Goal: Task Accomplishment & Management: Manage account settings

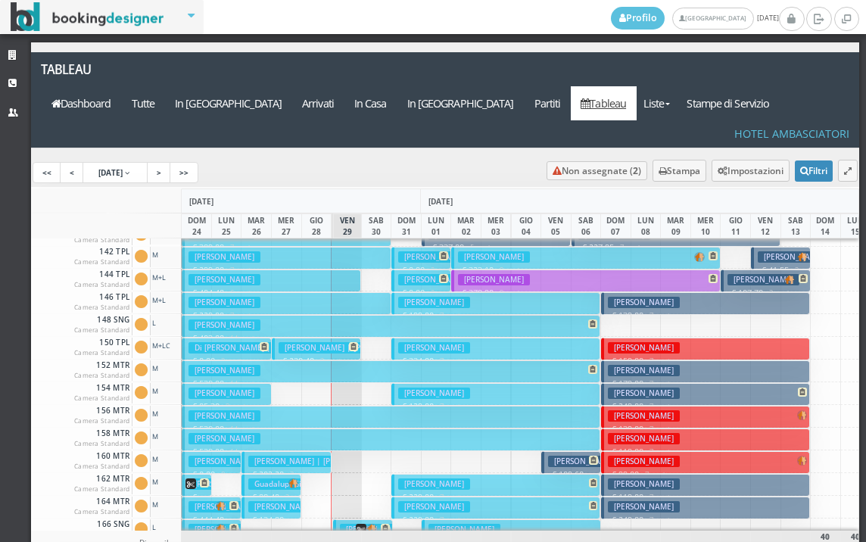
scroll to position [530, 0]
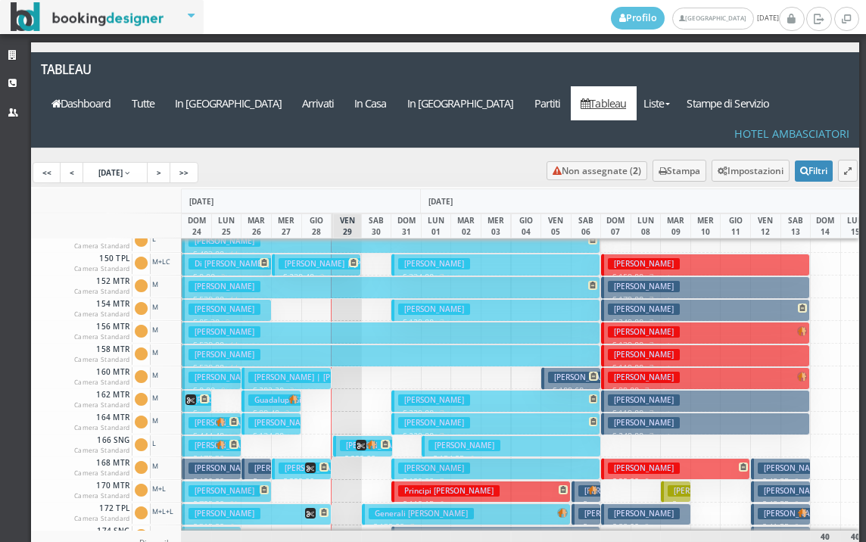
click at [280, 503] on button "Catalano Giorgio € 315.80 6 notti 2 Adulti + 2 Bambini (10, 6 anni)" at bounding box center [256, 514] width 149 height 22
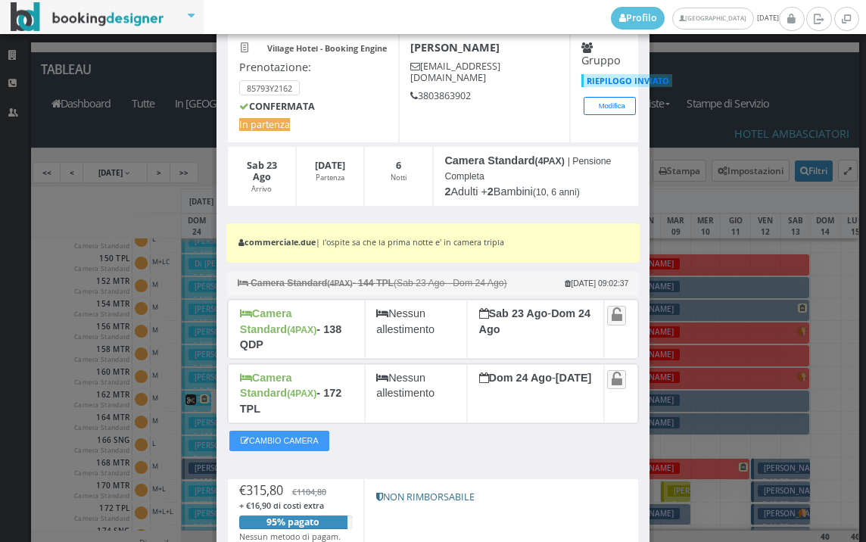
scroll to position [182, 0]
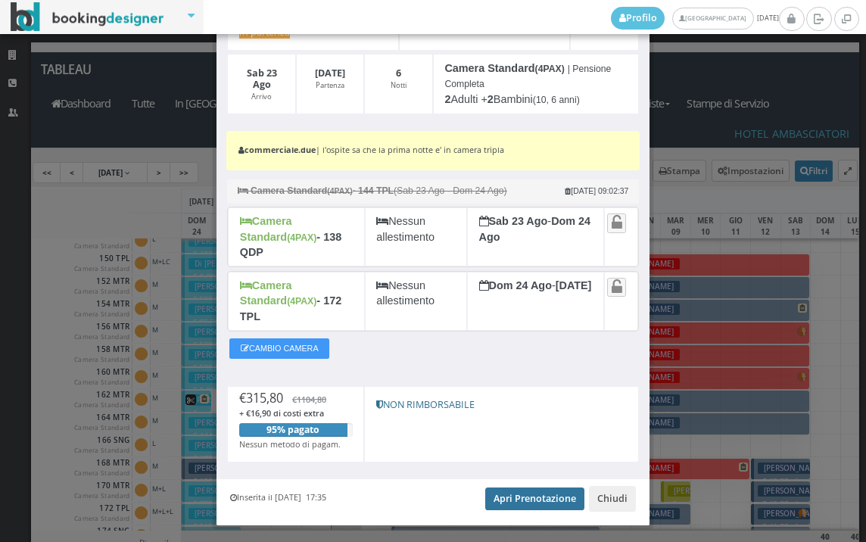
click at [547, 487] on link "Apri Prenotazione" at bounding box center [534, 498] width 99 height 23
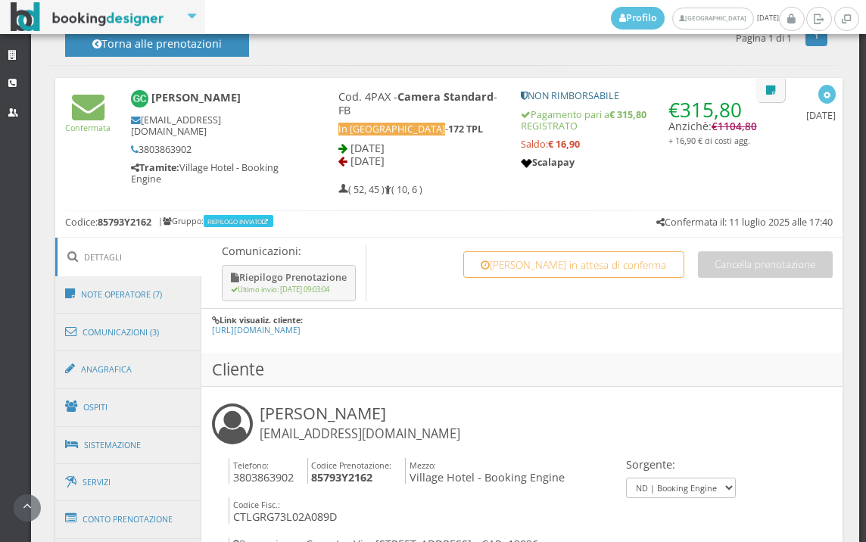
scroll to position [841, 0]
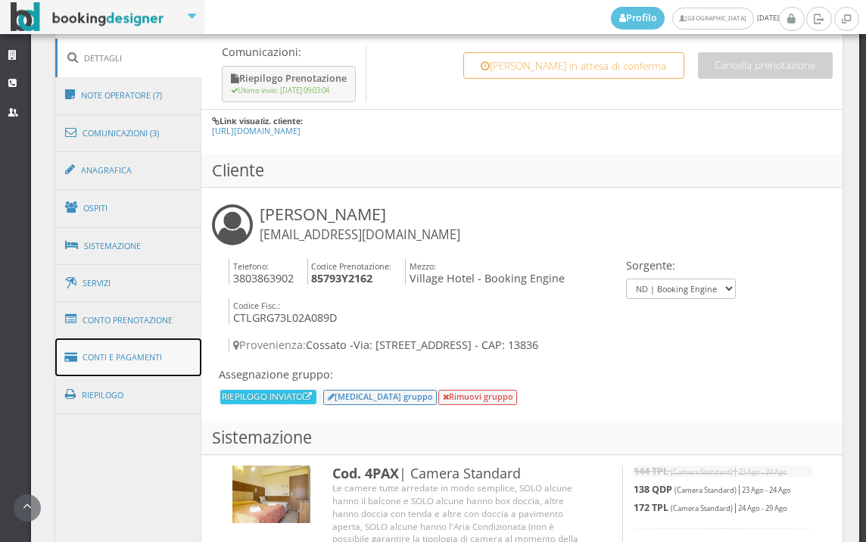
click at [138, 350] on link "Conti e Pagamenti" at bounding box center [128, 357] width 147 height 39
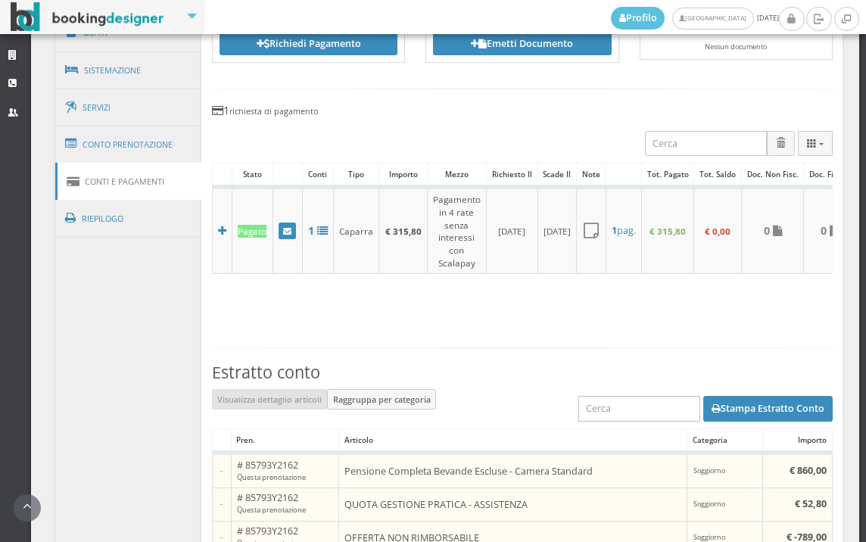
scroll to position [1009, 0]
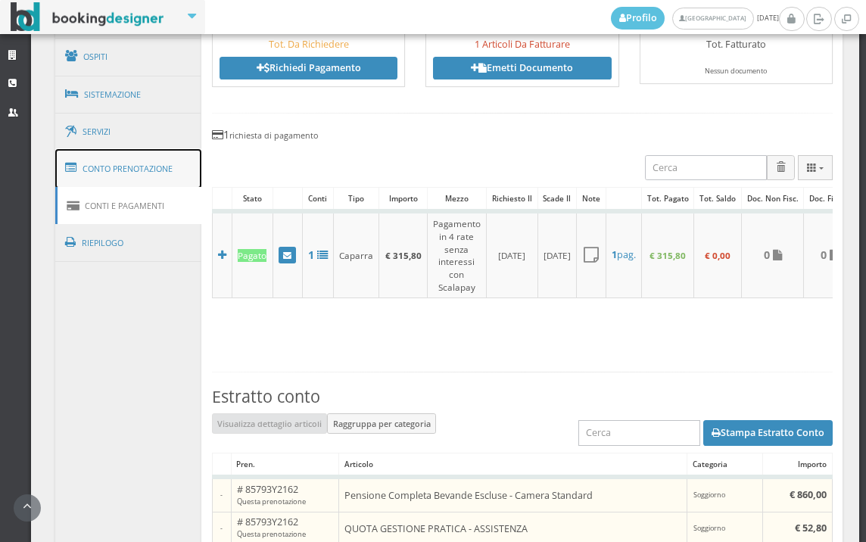
click at [133, 168] on link "Conto Prenotazione" at bounding box center [128, 168] width 147 height 39
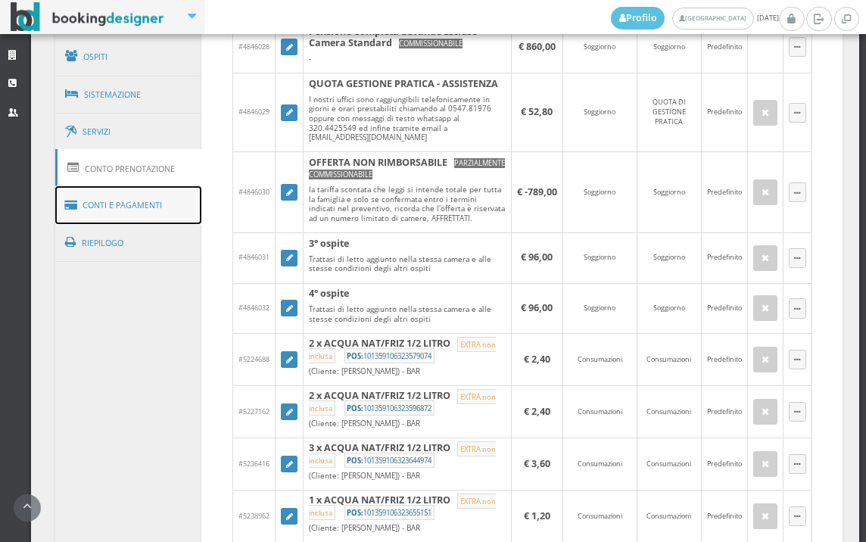
click at [141, 203] on link "Conti e Pagamenti" at bounding box center [128, 205] width 147 height 39
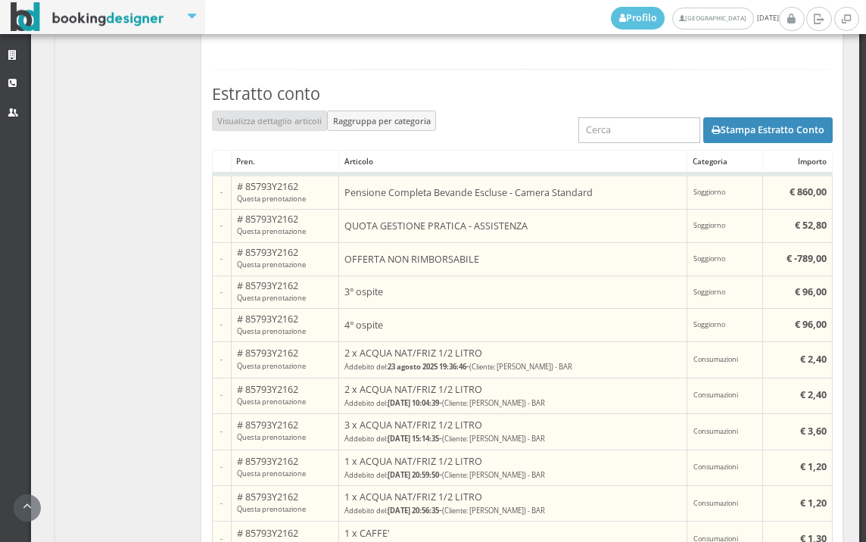
scroll to position [1093, 0]
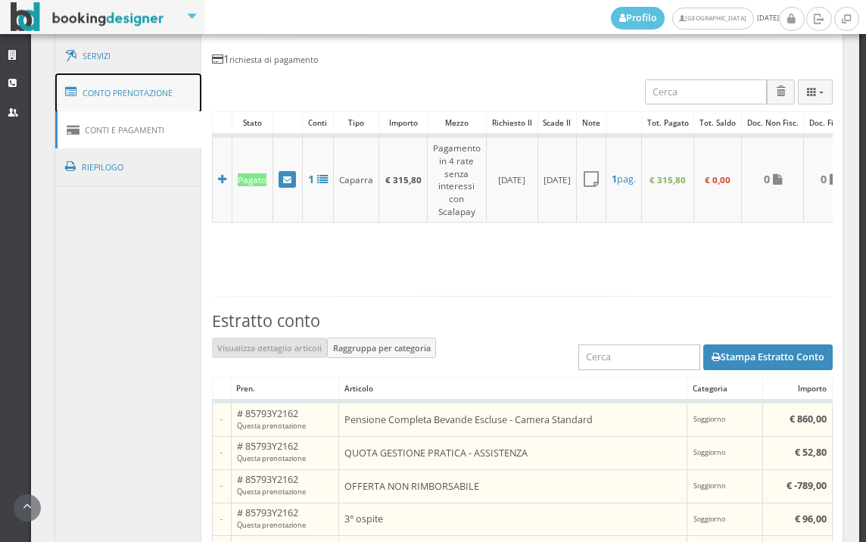
click at [154, 98] on link "Conto Prenotazione" at bounding box center [128, 92] width 147 height 39
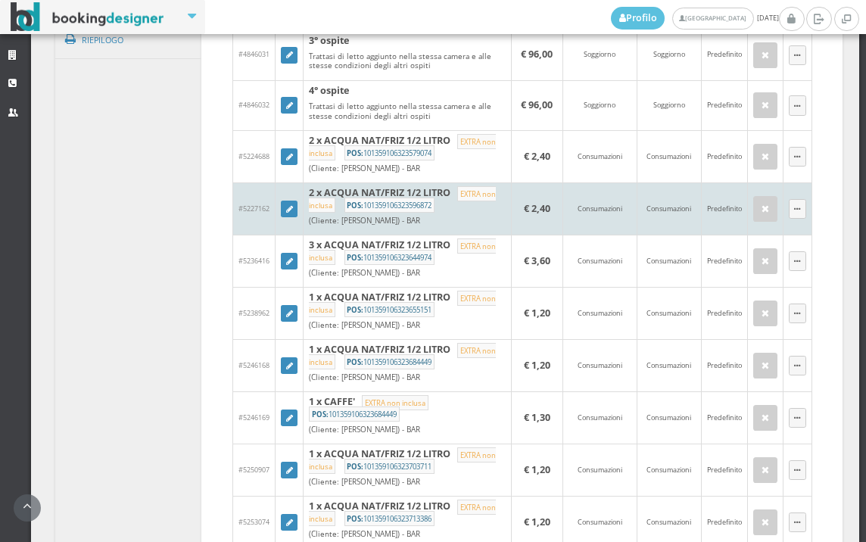
scroll to position [1345, 0]
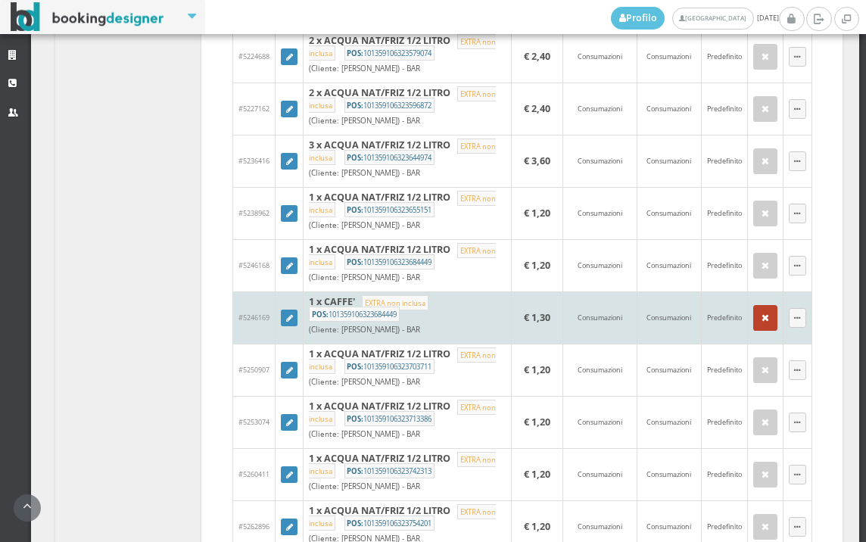
click at [753, 331] on button "button" at bounding box center [765, 318] width 24 height 26
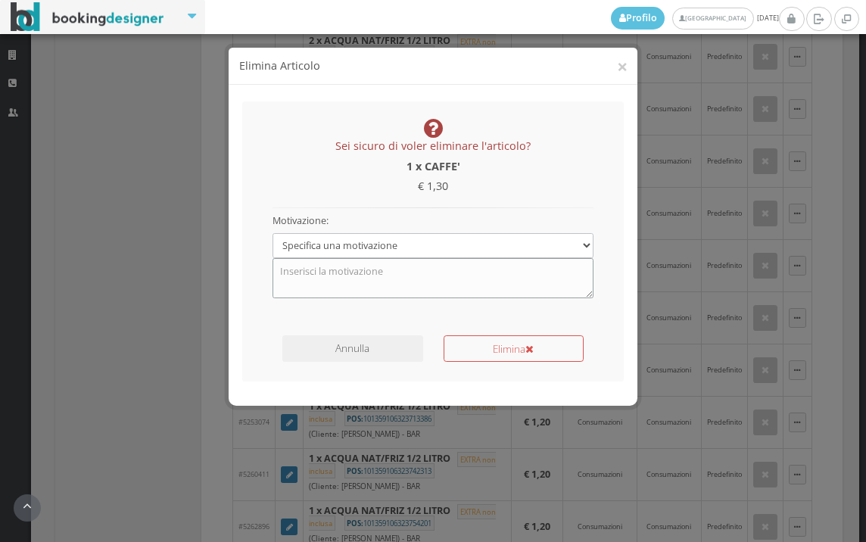
click at [407, 283] on textarea at bounding box center [433, 277] width 322 height 39
type textarea "errore"
click at [486, 343] on button "Elimina" at bounding box center [514, 348] width 140 height 26
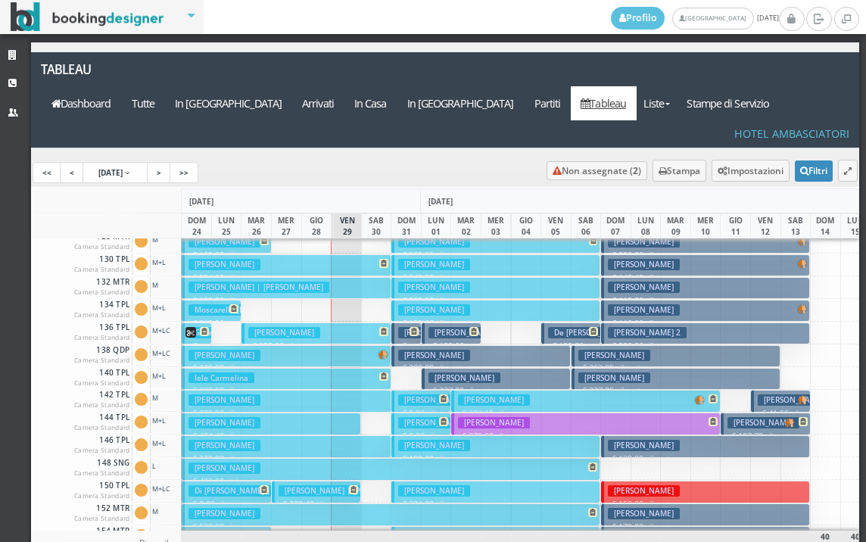
scroll to position [681, 0]
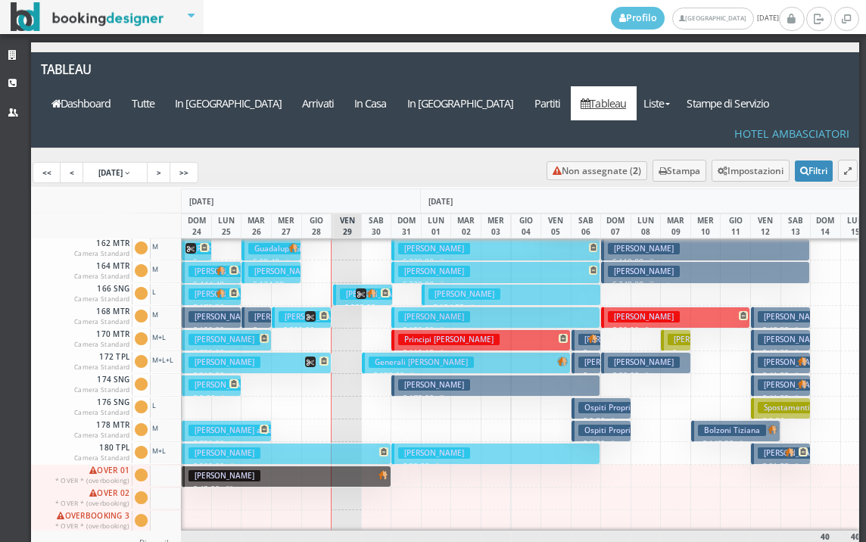
click at [281, 352] on button "Catalano Giorgio € 315.80 6 notti 2 Adulti + 2 Bambini (10, 6 anni)" at bounding box center [256, 363] width 149 height 22
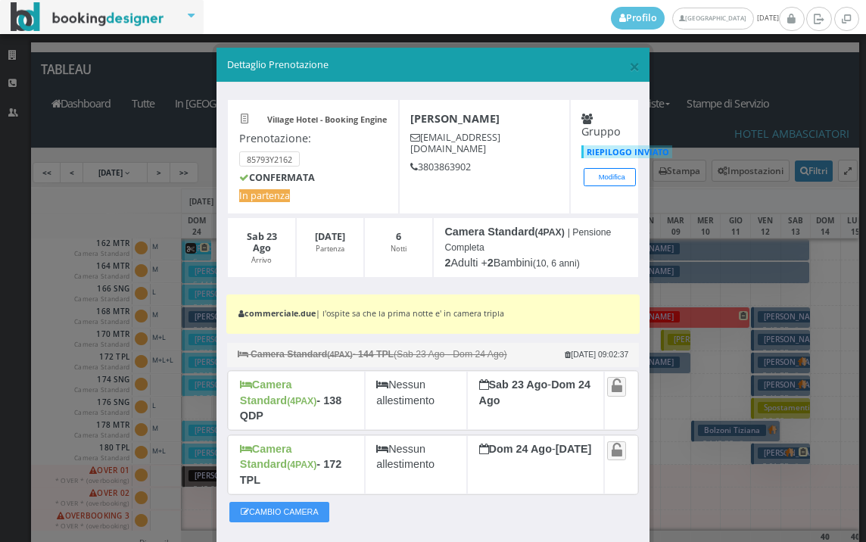
scroll to position [182, 0]
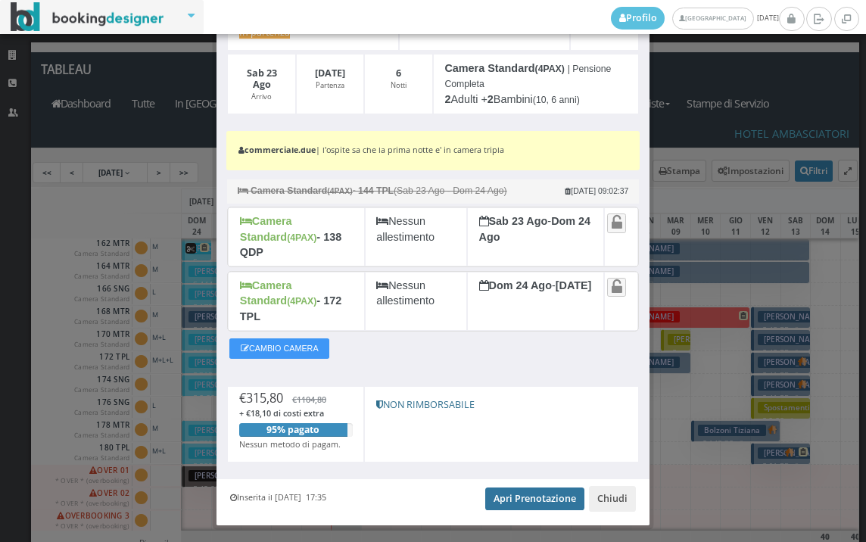
click at [547, 487] on link "Apri Prenotazione" at bounding box center [534, 498] width 99 height 23
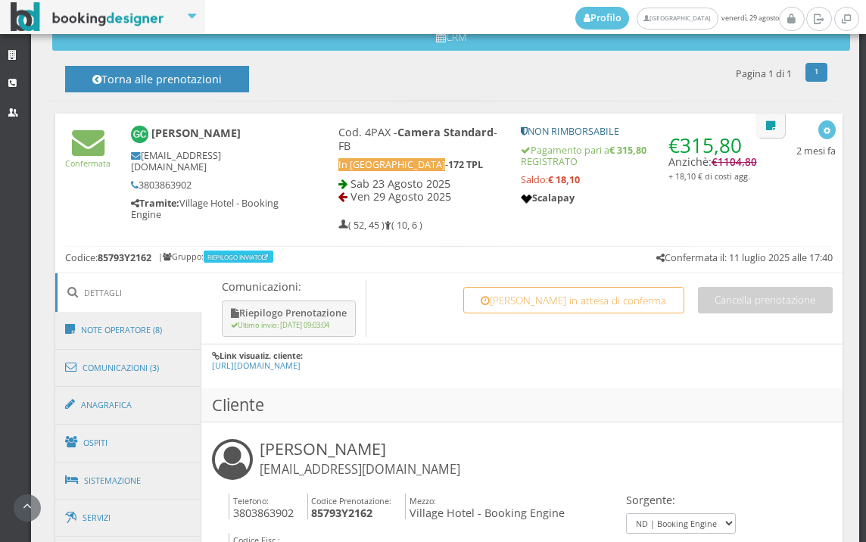
scroll to position [757, 0]
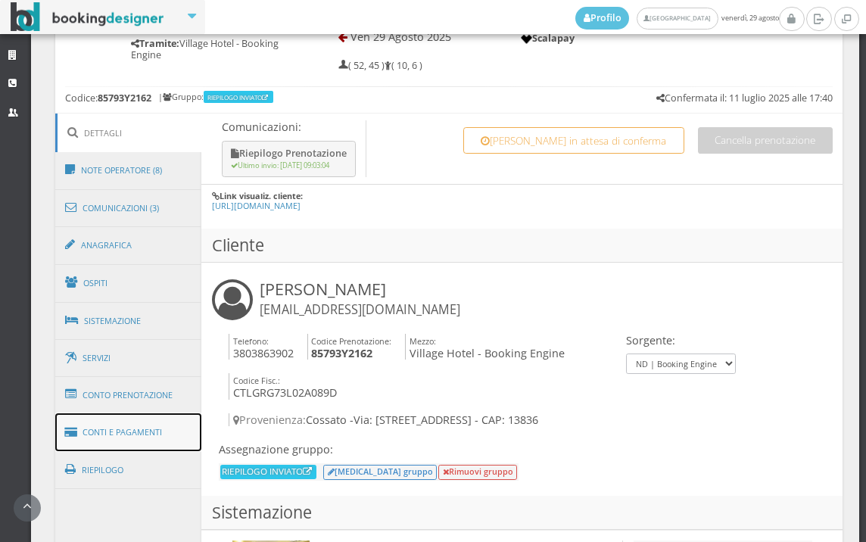
click at [134, 413] on link "Conti e Pagamenti" at bounding box center [128, 432] width 147 height 39
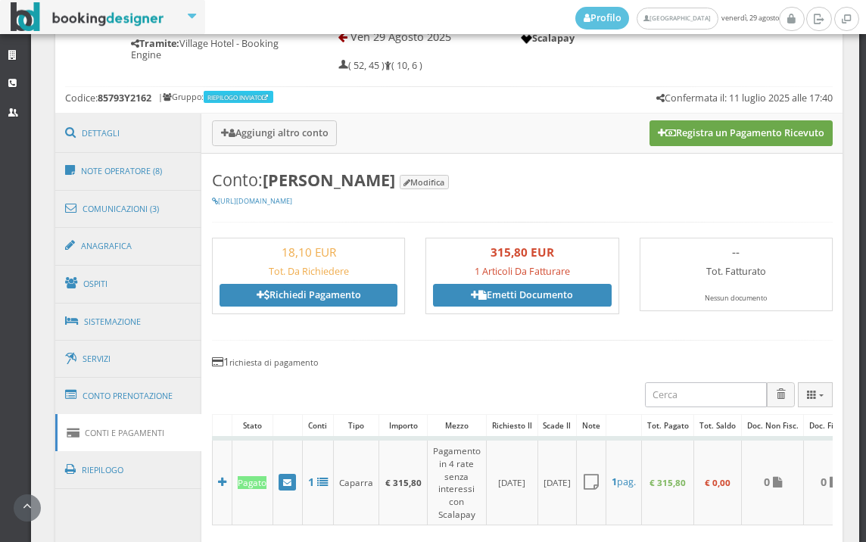
click at [715, 124] on button "Registra un Pagamento Ricevuto" at bounding box center [740, 133] width 183 height 26
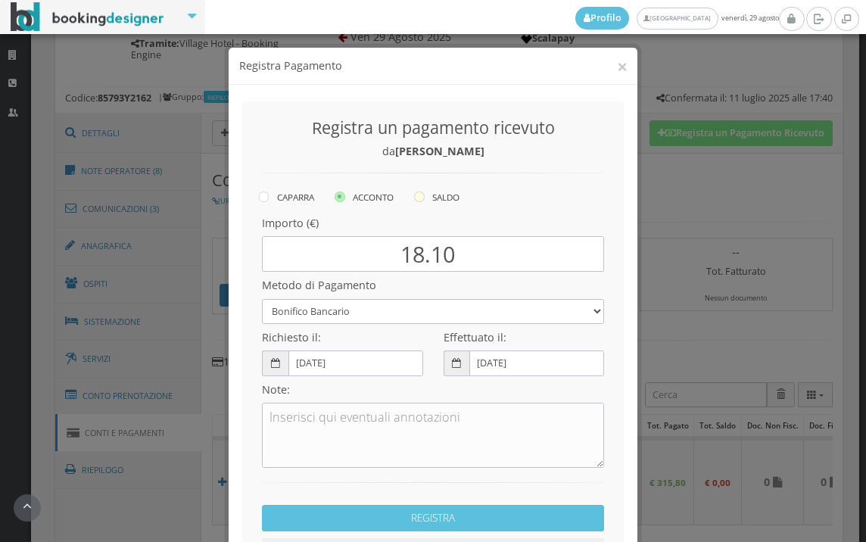
click at [415, 197] on icon at bounding box center [419, 196] width 11 height 11
radio input "true"
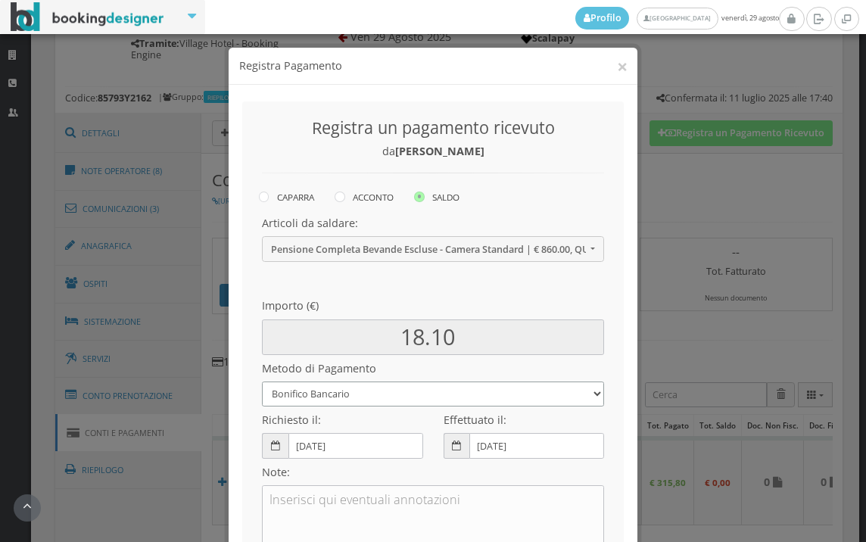
click at [305, 394] on select "Bonifico Bancario BONIFICO SUM UP Contanti Assegno Bancario Assegno Circolare V…" at bounding box center [433, 393] width 342 height 25
select select
click at [262, 381] on select "Bonifico Bancario BONIFICO SUM UP Contanti Assegno Bancario Assegno Circolare V…" at bounding box center [433, 393] width 342 height 25
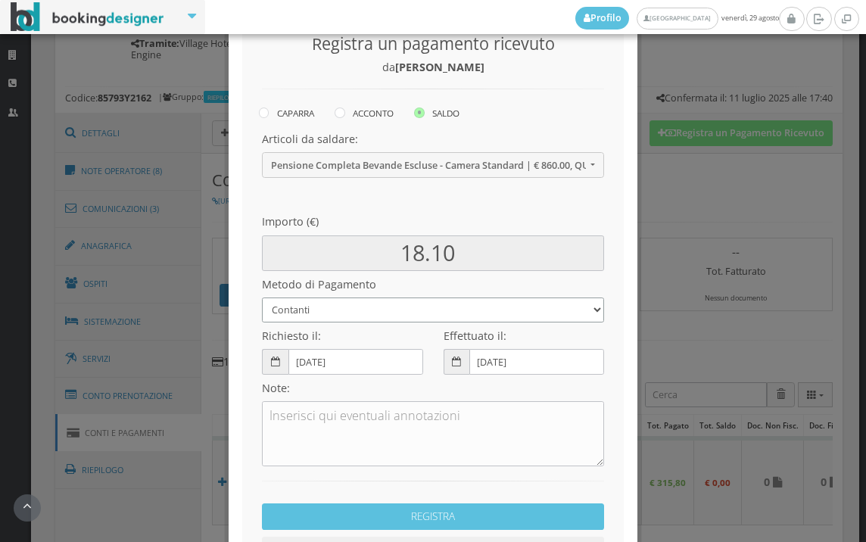
scroll to position [207, 0]
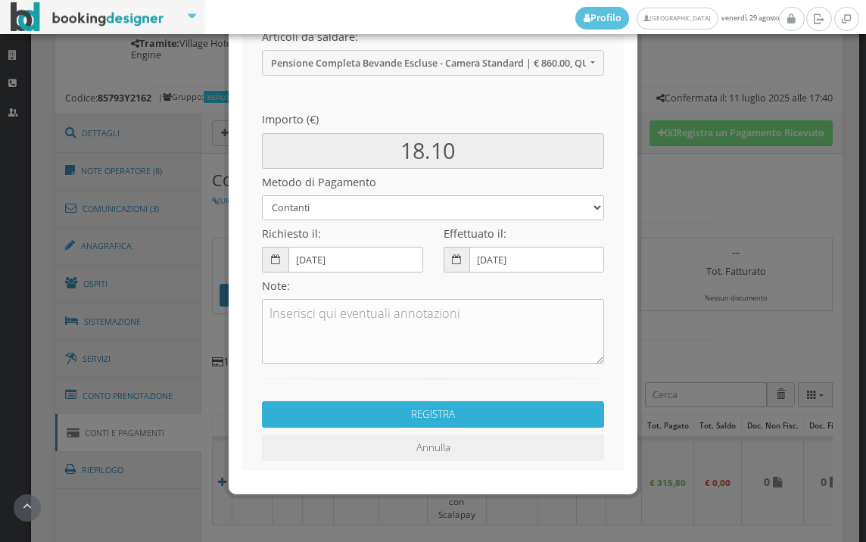
click at [412, 422] on button "REGISTRA" at bounding box center [433, 414] width 342 height 26
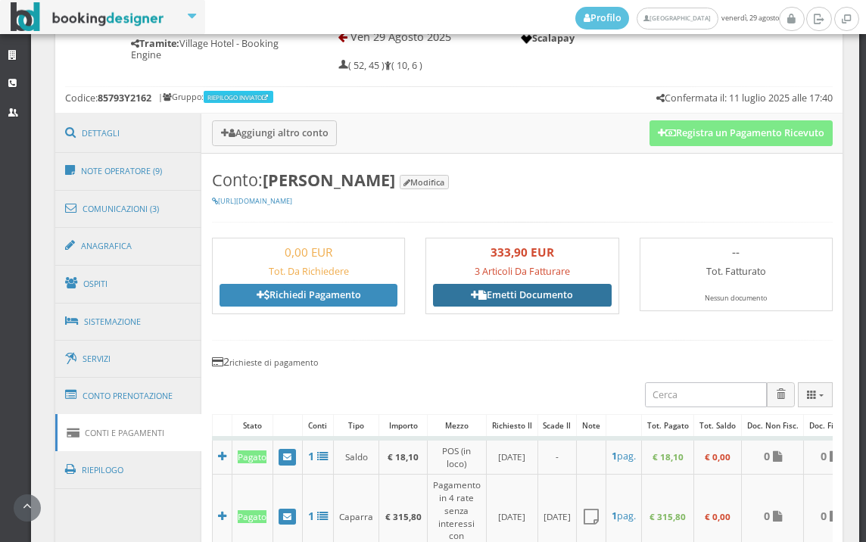
click at [525, 285] on link "Emetti Documento" at bounding box center [522, 295] width 178 height 23
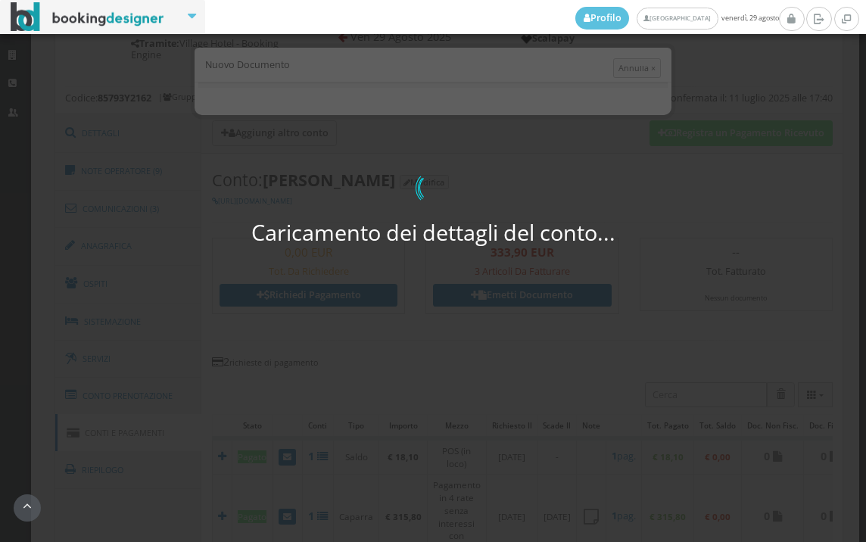
select select "PF"
select select "COSSATO"
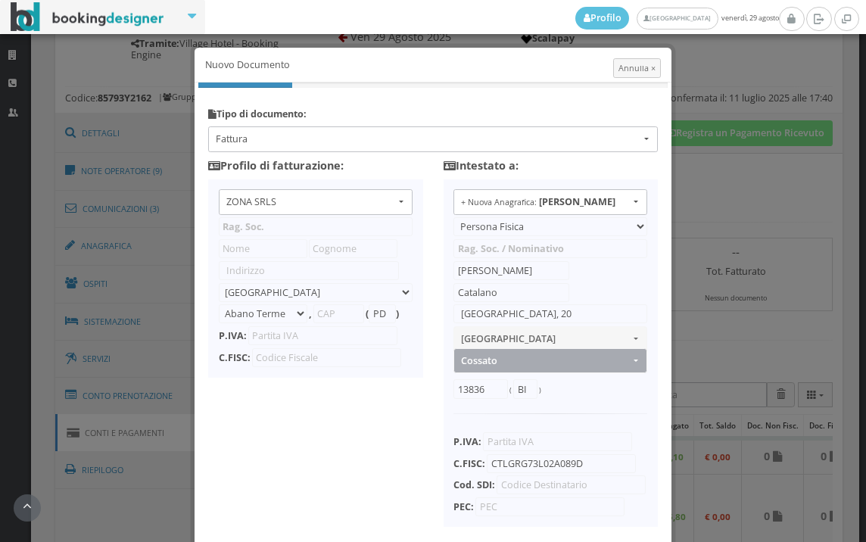
type input "ZONA SRLS"
type input "Vico V Durante, 8"
select select "Frattamaggiore"
type input "80027"
type input "NA"
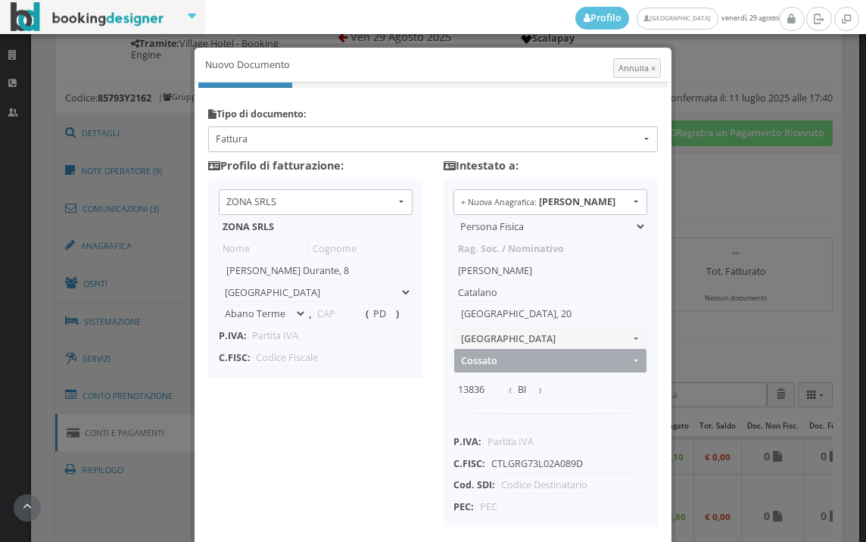
type input "10356321215"
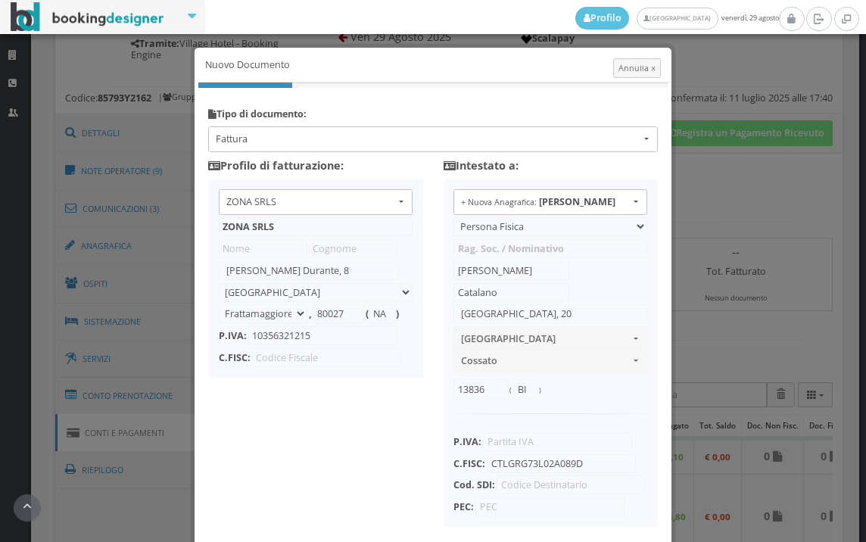
scroll to position [120, 0]
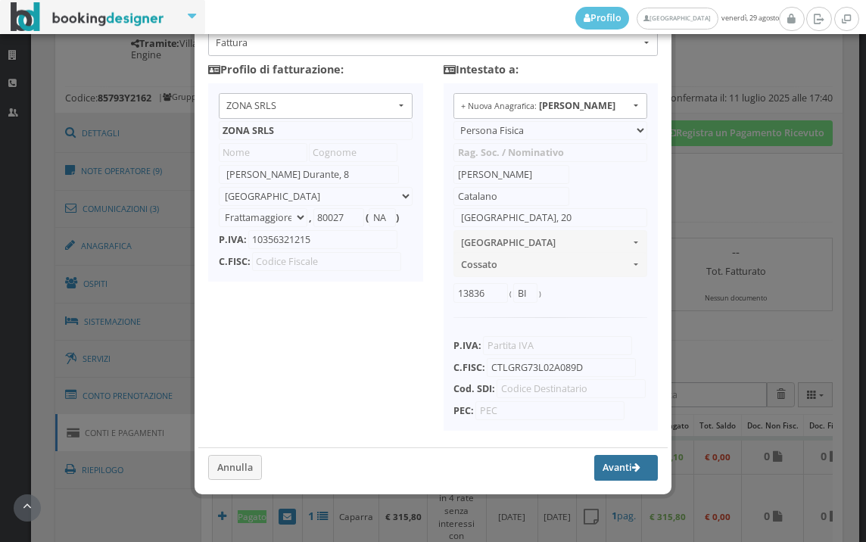
click at [608, 459] on button "Avanti" at bounding box center [626, 468] width 64 height 26
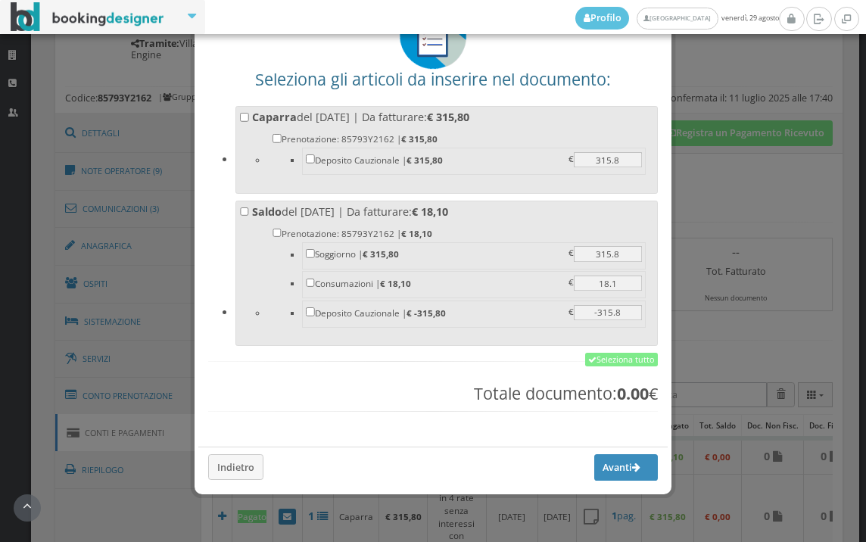
scroll to position [118, 0]
click at [599, 355] on link "Seleziona tutto" at bounding box center [621, 360] width 73 height 14
checkbox input "true"
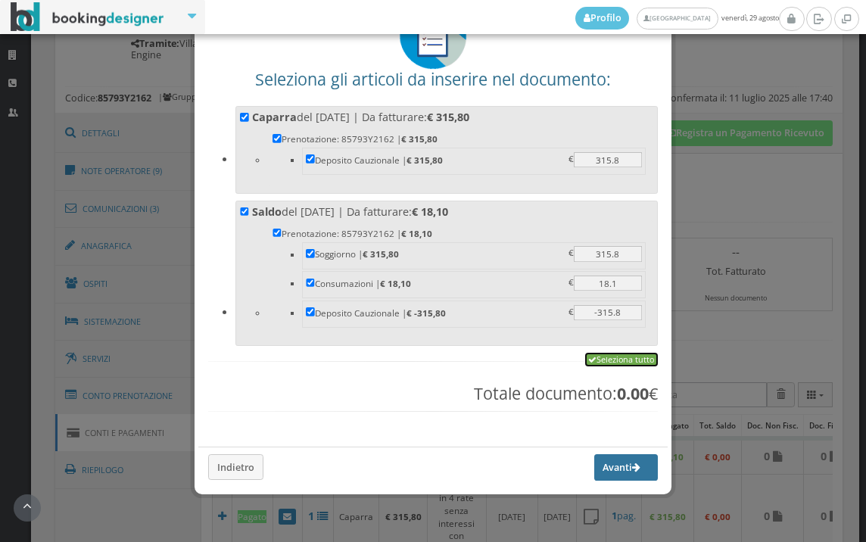
checkbox input "true"
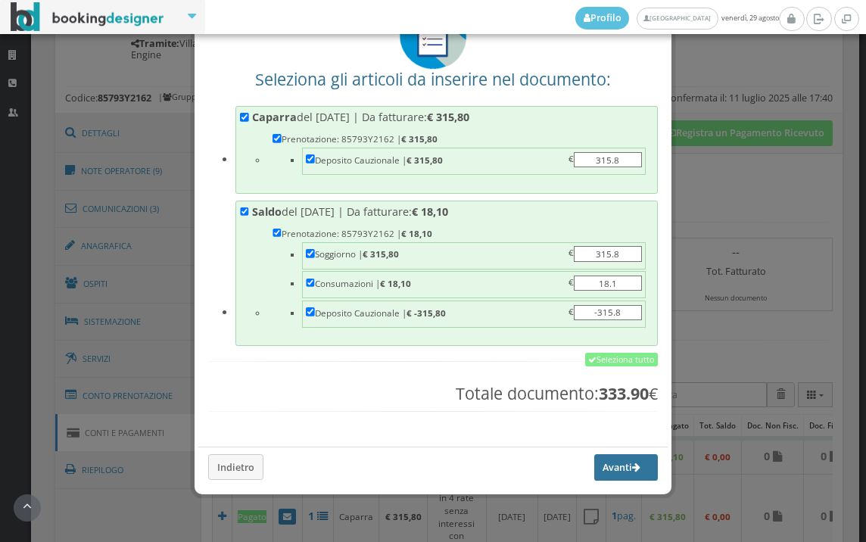
click at [611, 476] on button "Avanti" at bounding box center [626, 467] width 64 height 26
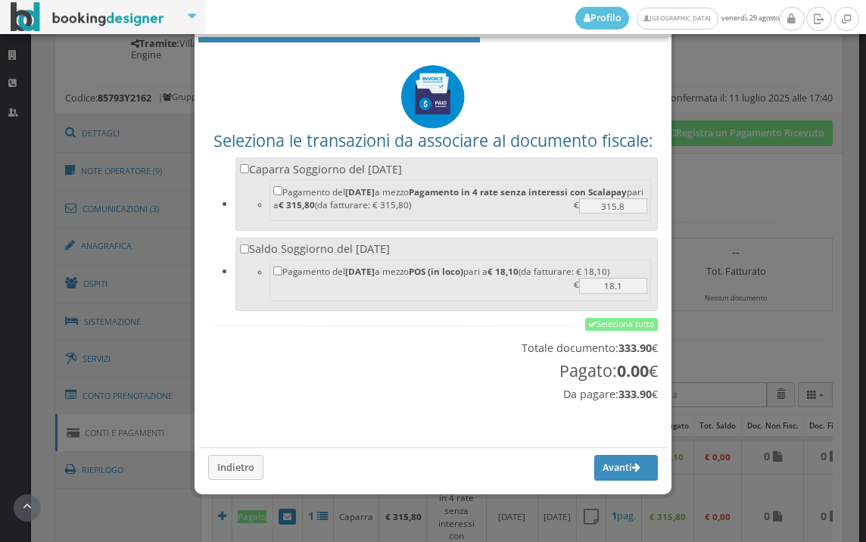
scroll to position [50, 0]
click at [630, 323] on link "Seleziona tutto" at bounding box center [621, 325] width 73 height 14
checkbox input "true"
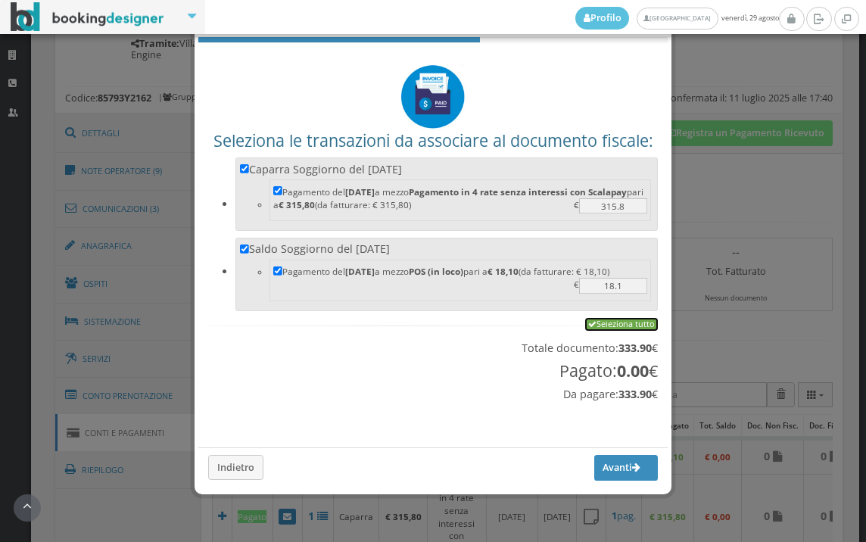
checkbox input "true"
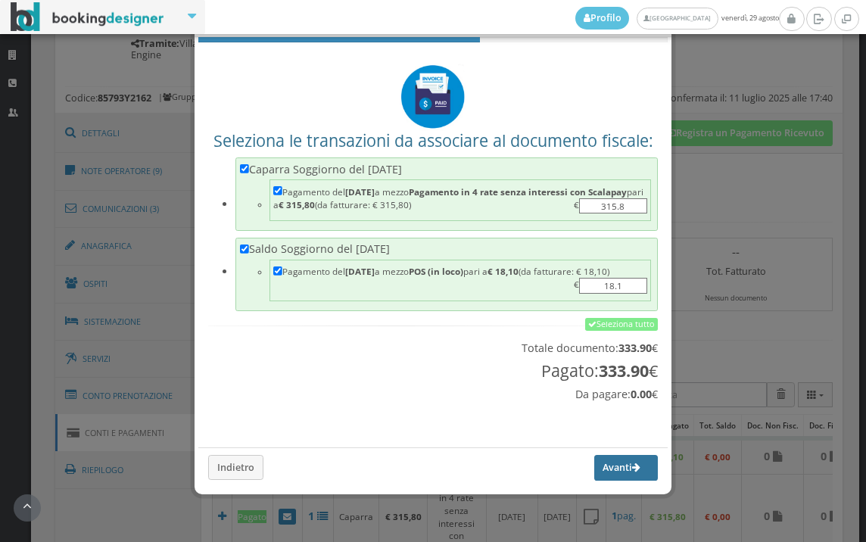
click at [608, 468] on button "Avanti" at bounding box center [626, 468] width 64 height 26
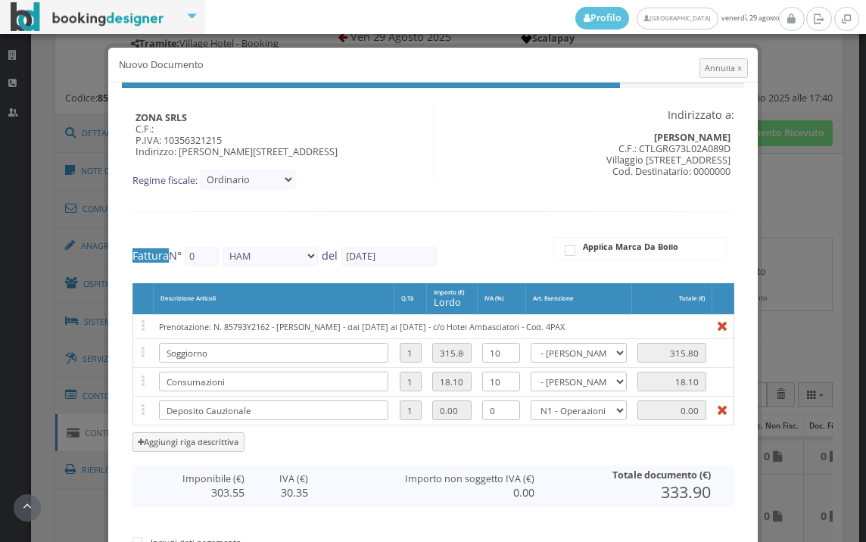
type input "548"
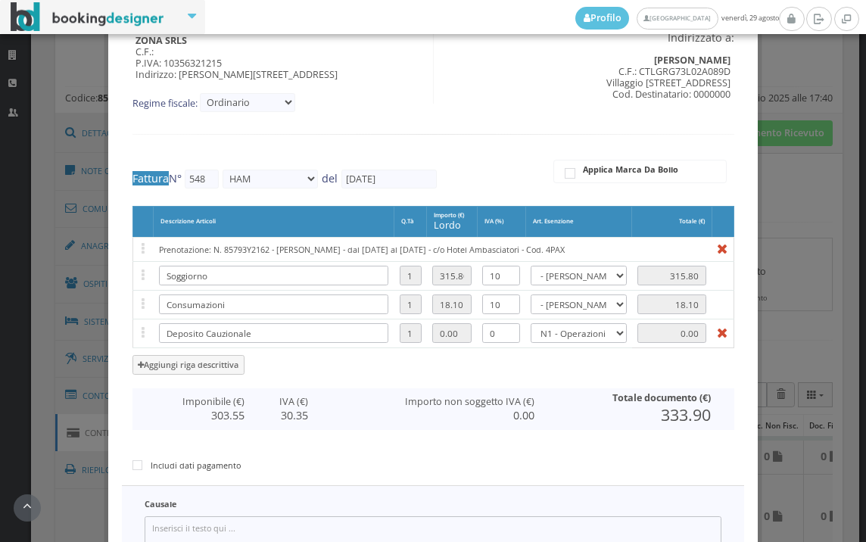
scroll to position [312, 0]
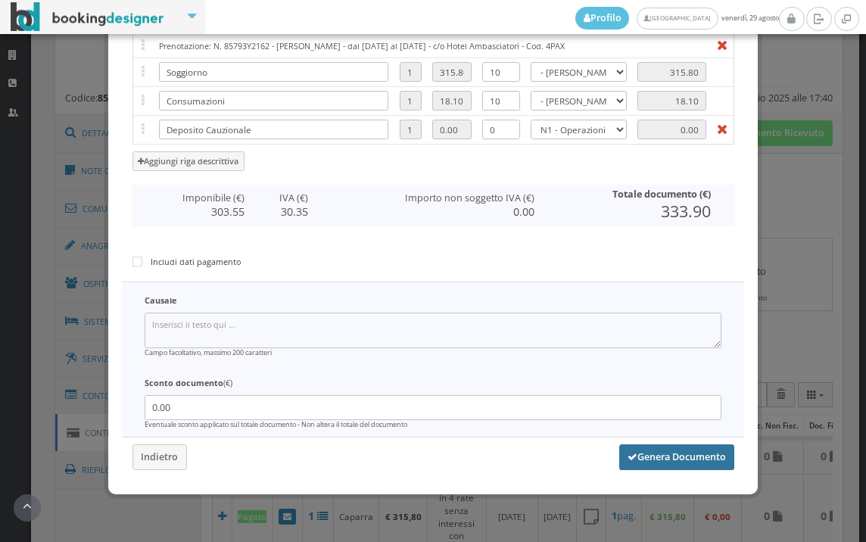
click at [680, 459] on button "Genera Documento" at bounding box center [676, 457] width 115 height 26
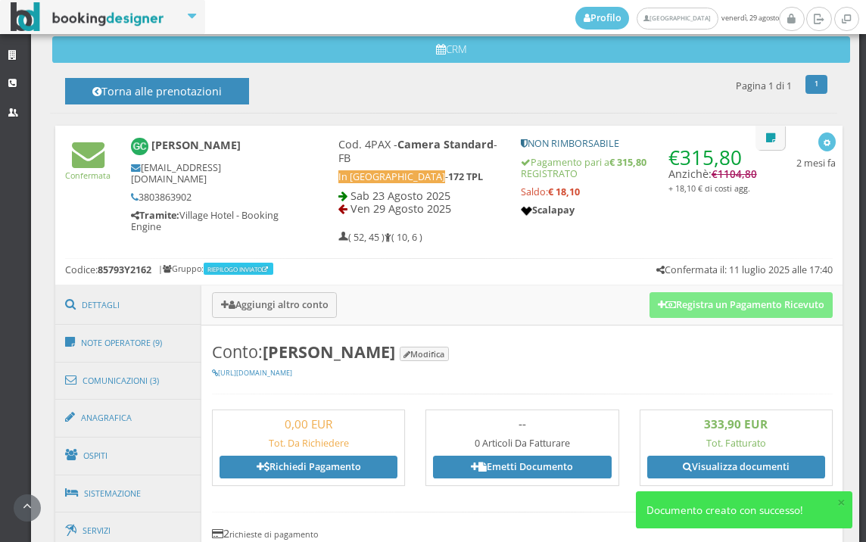
scroll to position [672, 0]
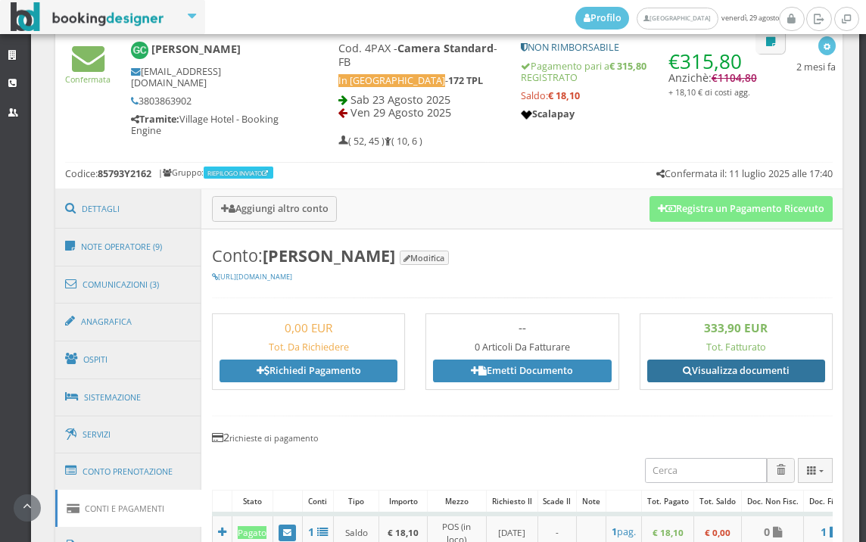
click at [713, 372] on link "Visualizza documenti" at bounding box center [736, 371] width 178 height 23
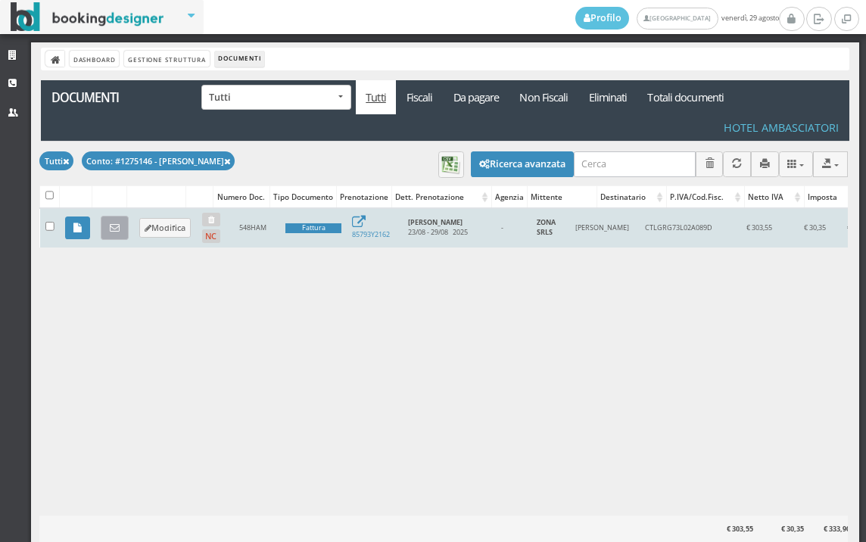
click at [118, 232] on icon at bounding box center [115, 228] width 10 height 10
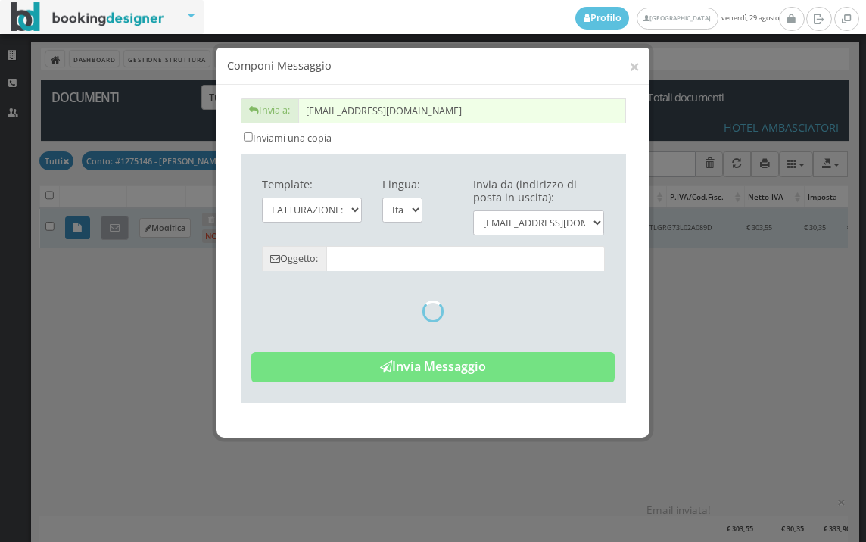
type input "Copia di cortesia: Fattura da ZONA SRLS - n. 548HAM del [DATE]"
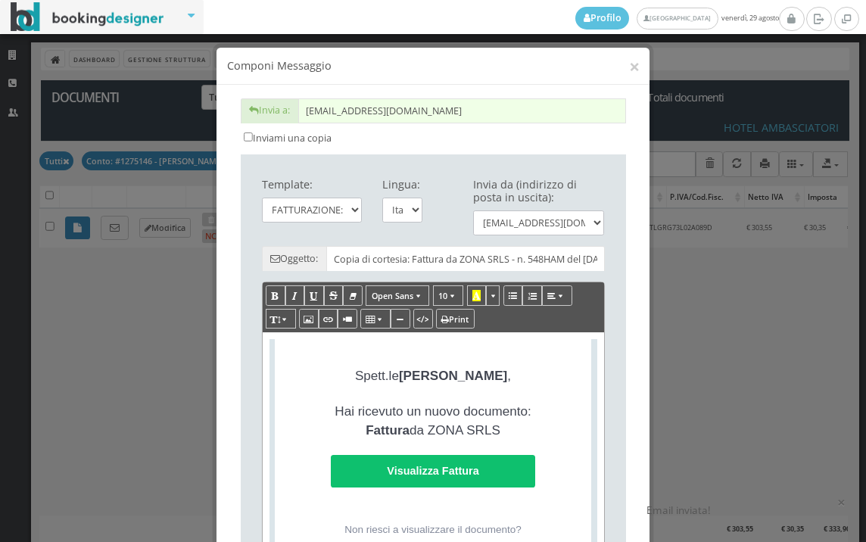
scroll to position [336, 0]
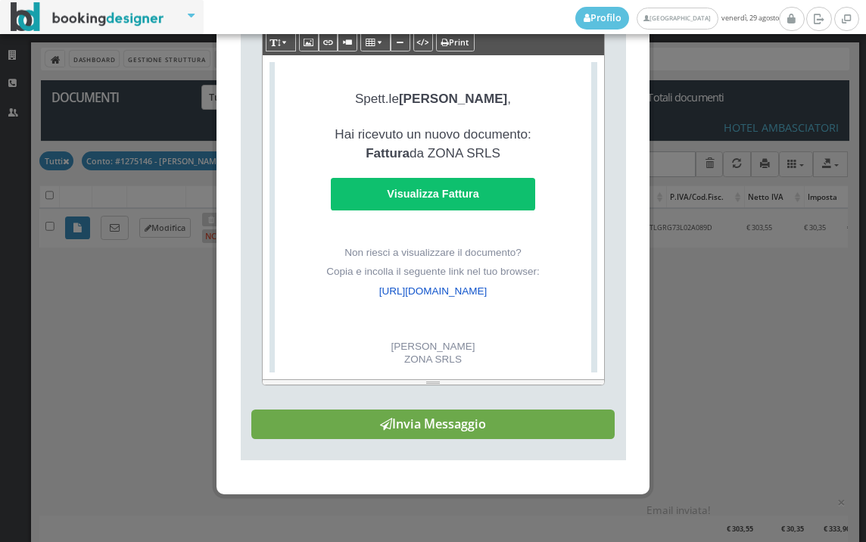
click at [487, 440] on button "Invia Messaggio" at bounding box center [432, 424] width 363 height 30
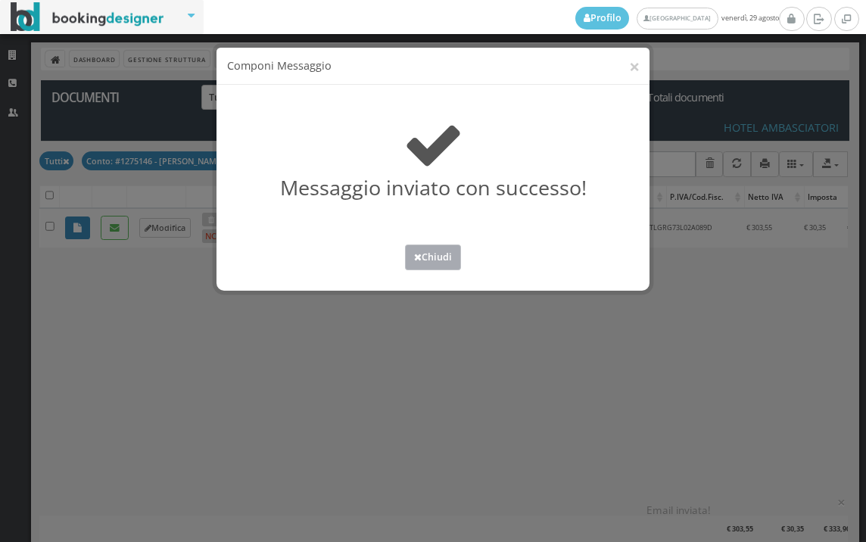
click at [430, 264] on button "Chiudi" at bounding box center [433, 256] width 56 height 25
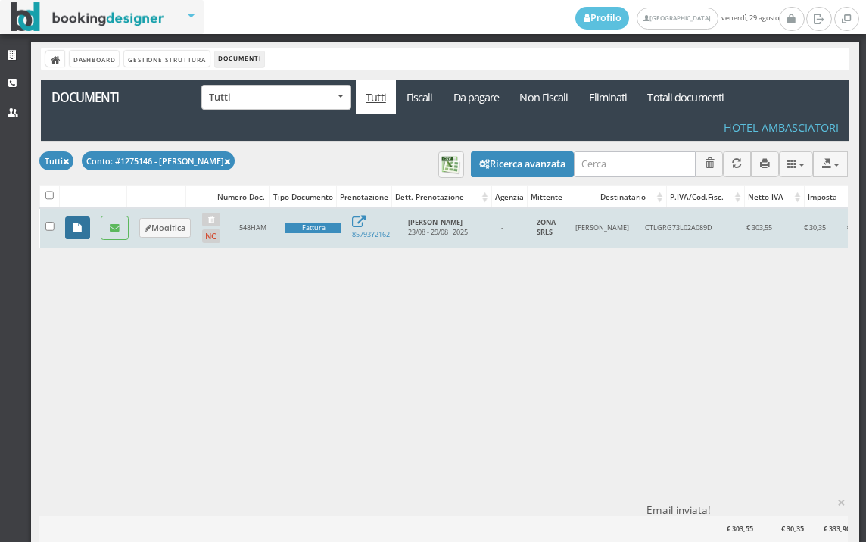
click at [80, 232] on icon at bounding box center [77, 228] width 8 height 10
